Goal: Task Accomplishment & Management: Manage account settings

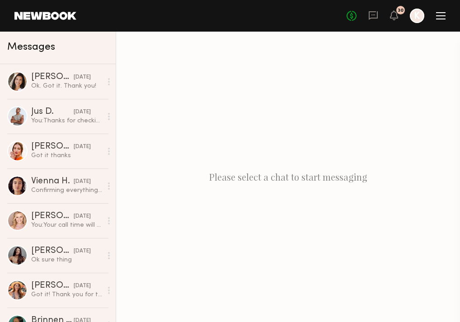
click at [447, 14] on header "Home Models Requests Job Posts Favorites Sign Out No fees up to $5,000 30 K" at bounding box center [230, 16] width 460 height 32
click at [378, 18] on div "No fees up to $5,000 30 K" at bounding box center [396, 16] width 99 height 14
click at [374, 16] on icon at bounding box center [373, 15] width 10 height 10
click at [436, 20] on div "No fees up to $5,000 30 K" at bounding box center [396, 16] width 99 height 14
click at [439, 15] on div at bounding box center [440, 15] width 9 height 7
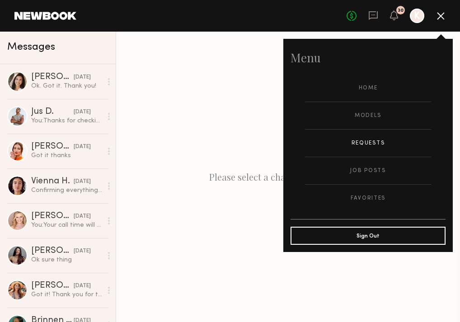
click at [363, 146] on link "Requests" at bounding box center [368, 143] width 126 height 27
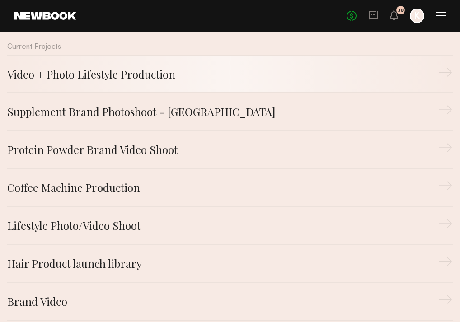
click at [115, 79] on div "Video + Photo Lifestyle Production" at bounding box center [222, 74] width 431 height 16
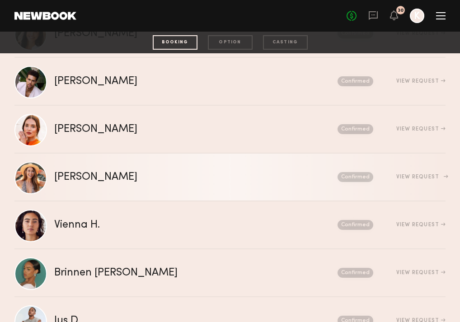
scroll to position [188, 0]
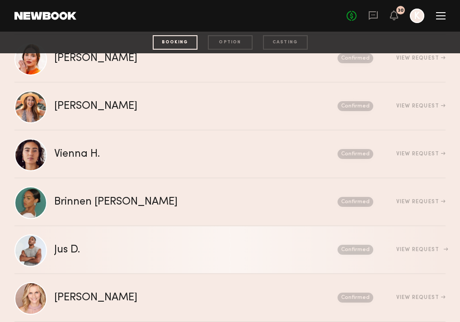
click at [81, 246] on div "Jus D." at bounding box center [131, 250] width 155 height 10
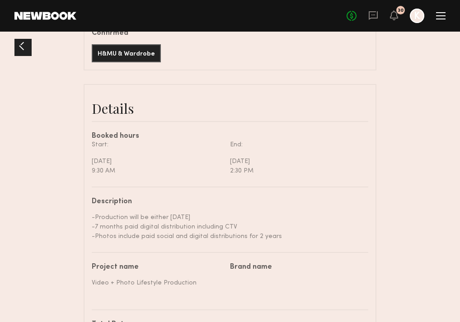
scroll to position [317, 0]
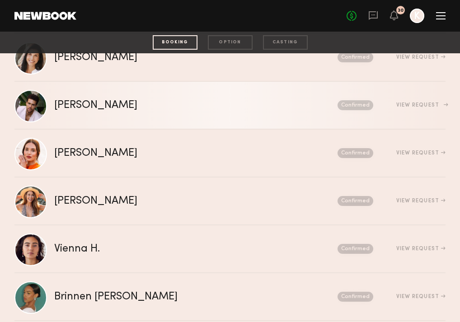
scroll to position [188, 0]
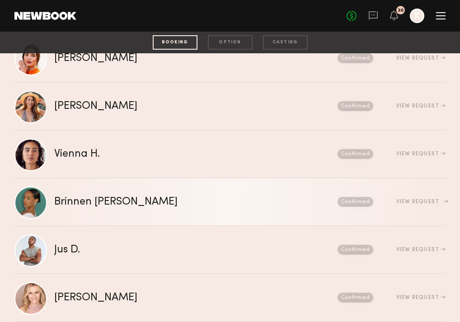
click at [94, 193] on link "Brinnen T. Send request Model response Review hours worked Pay model Confirmed …" at bounding box center [229, 203] width 431 height 48
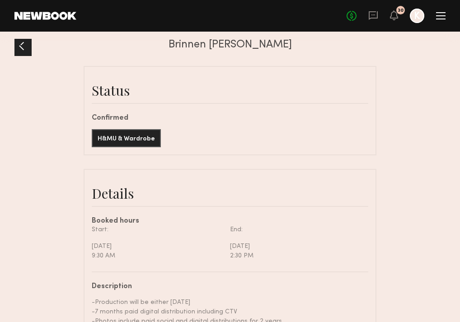
scroll to position [200, 0]
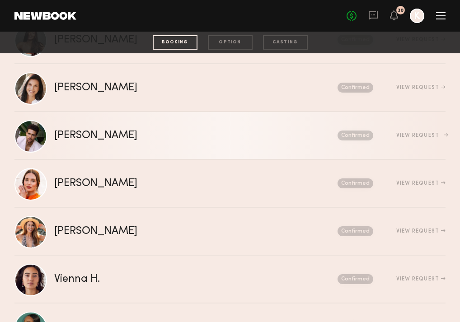
scroll to position [110, 0]
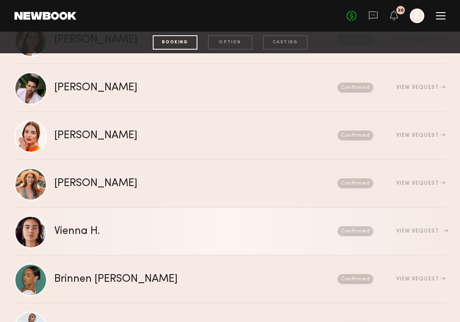
click at [84, 232] on div "Vienna H." at bounding box center [136, 231] width 164 height 10
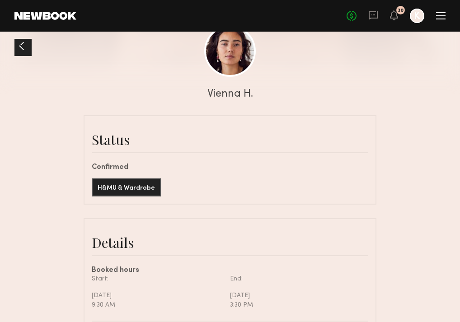
scroll to position [206, 0]
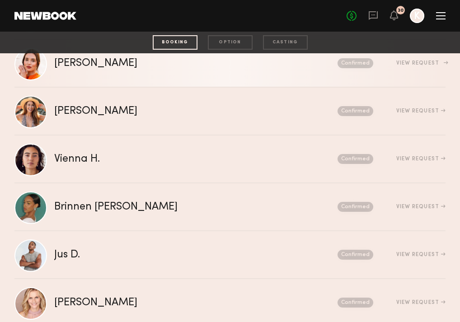
scroll to position [188, 0]
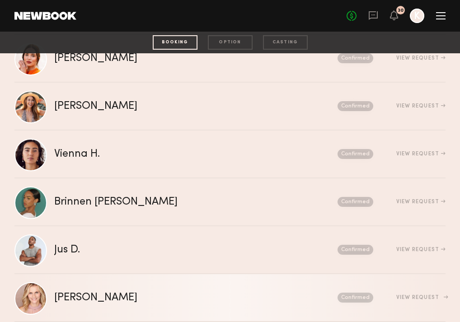
click at [52, 291] on link "Alexandra K. Send request Model response Review hours worked Pay model Confirme…" at bounding box center [229, 298] width 431 height 48
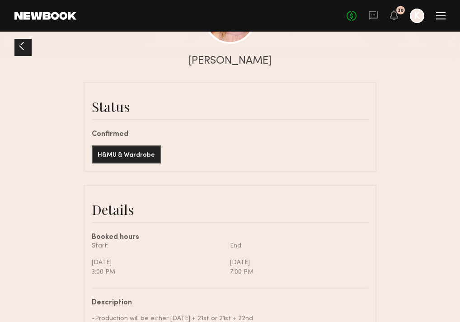
scroll to position [161, 0]
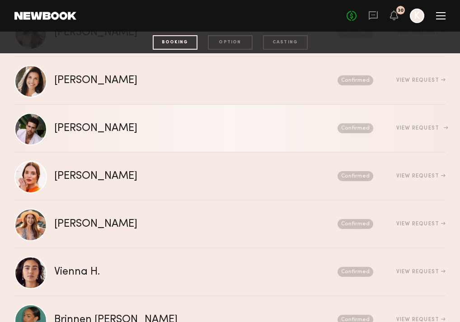
scroll to position [115, 0]
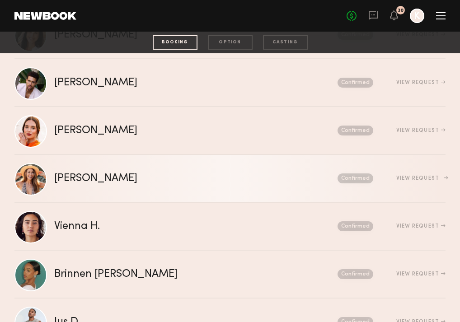
click at [95, 181] on div "Deena T." at bounding box center [145, 179] width 183 height 10
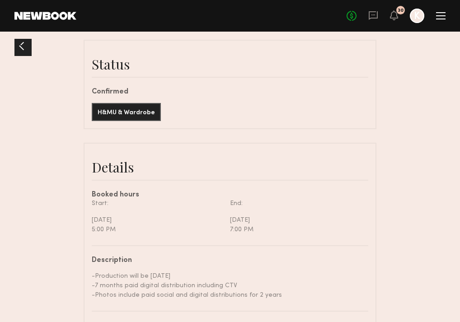
scroll to position [200, 0]
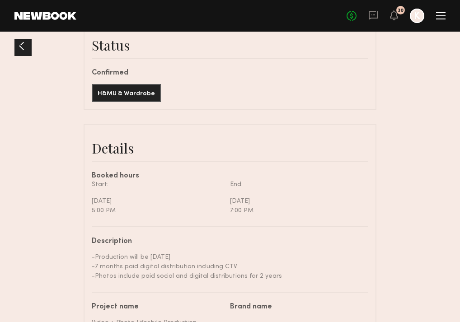
click at [22, 42] on div at bounding box center [21, 46] width 14 height 14
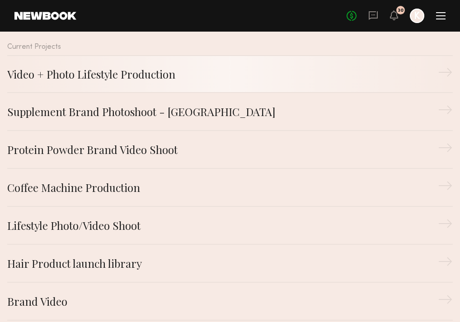
click at [58, 70] on div "Video + Photo Lifestyle Production" at bounding box center [222, 74] width 431 height 16
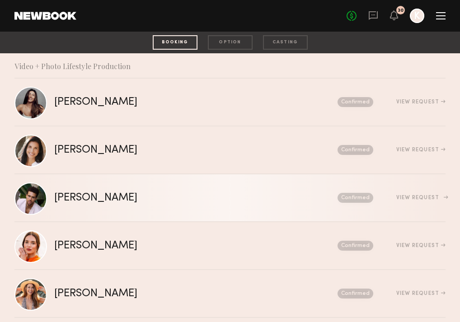
scroll to position [132, 0]
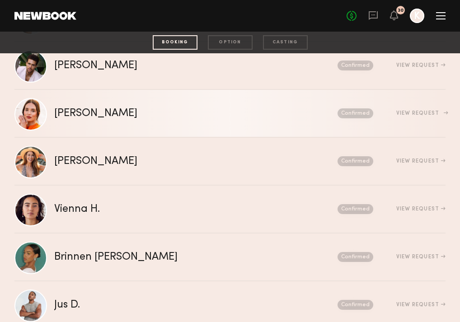
click at [99, 120] on link "Jules H. Send request Model response Review hours worked Pay model Confirmed Vi…" at bounding box center [229, 114] width 431 height 48
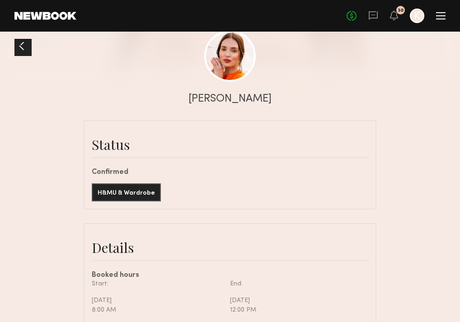
scroll to position [200, 0]
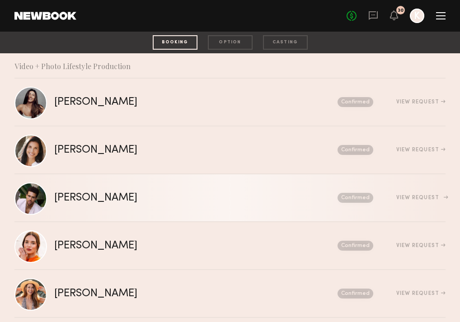
click at [137, 187] on link "Trae G. Send request Model response Review hours worked Pay model Confirmed Vie…" at bounding box center [229, 198] width 431 height 48
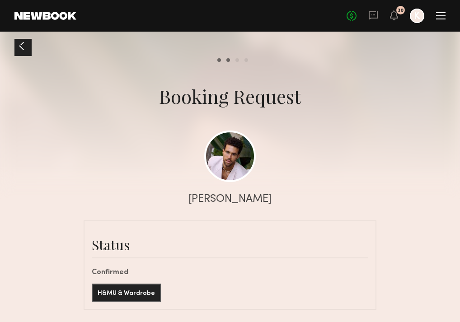
scroll to position [203, 0]
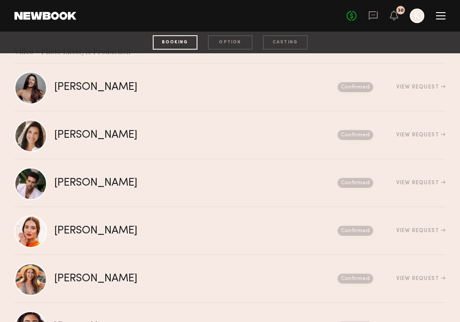
scroll to position [22, 0]
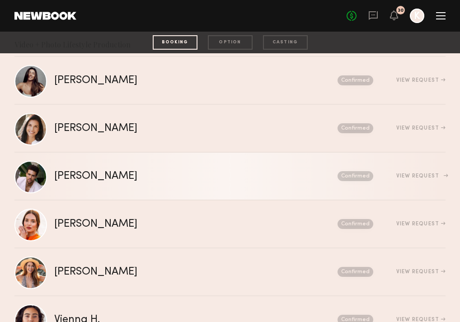
click at [96, 162] on link "Trae G. Send request Model response Review hours worked Pay model Confirmed Vie…" at bounding box center [229, 177] width 431 height 48
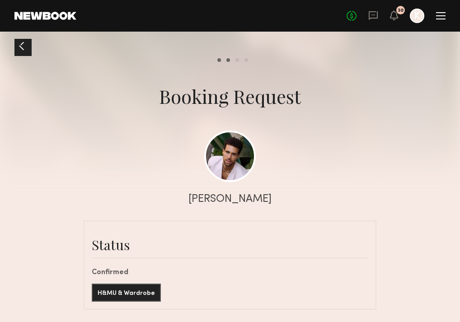
scroll to position [543, 0]
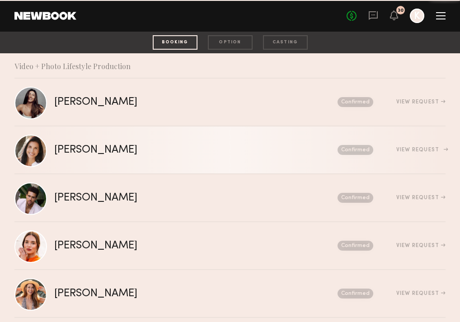
click at [165, 162] on link "Cristina D. Send request Model response Review hours worked Pay model Confirmed…" at bounding box center [229, 151] width 431 height 48
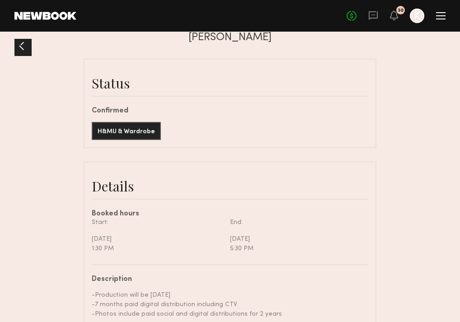
scroll to position [214, 0]
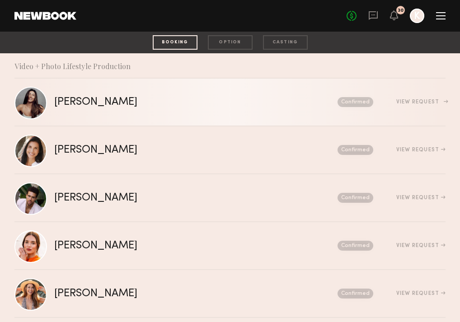
click at [124, 99] on div "Elke K." at bounding box center [145, 102] width 183 height 10
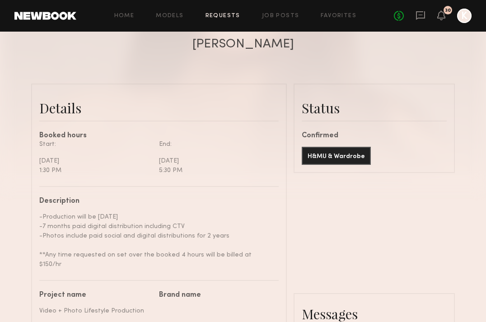
scroll to position [754, 0]
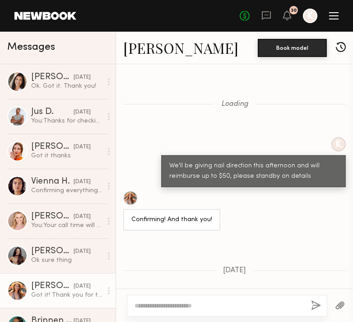
scroll to position [786, 0]
